Goal: Transaction & Acquisition: Purchase product/service

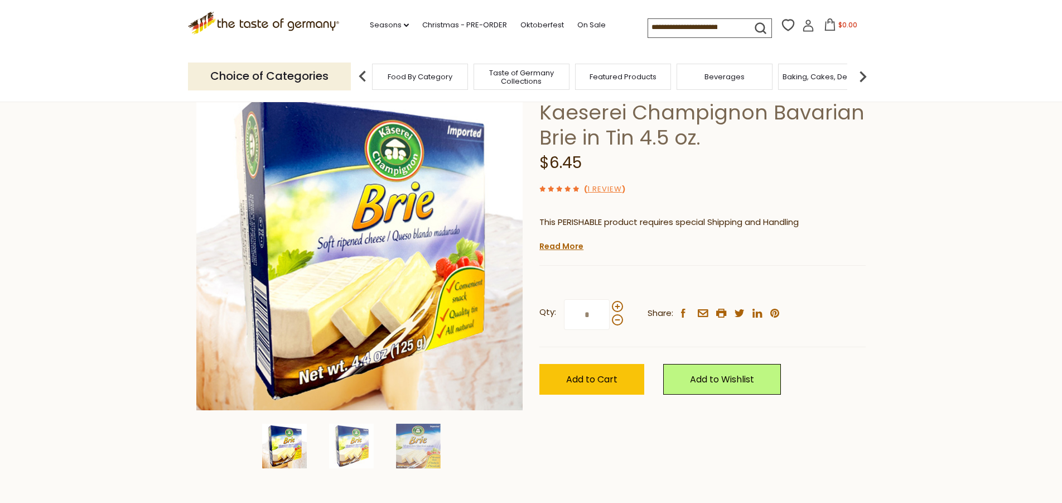
scroll to position [81, 0]
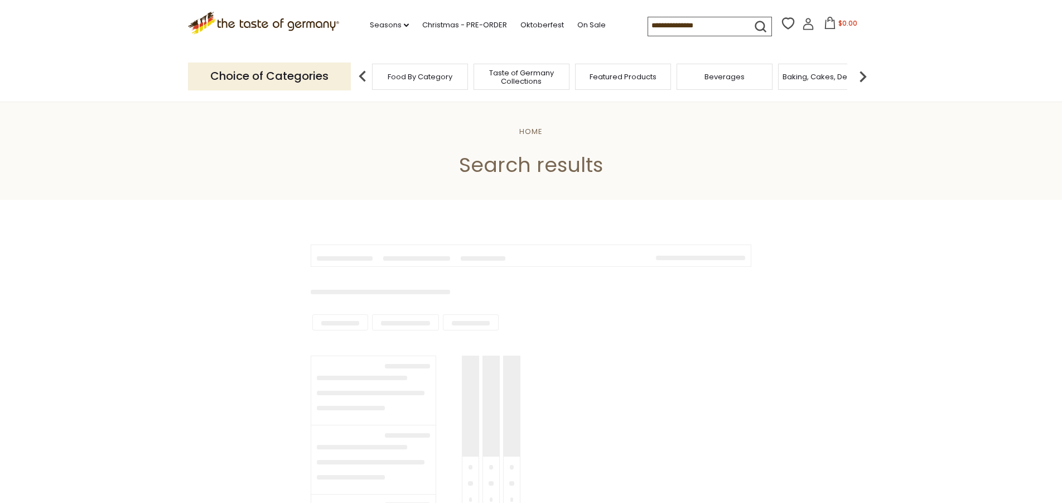
type input "*******"
